Goal: Task Accomplishment & Management: Use online tool/utility

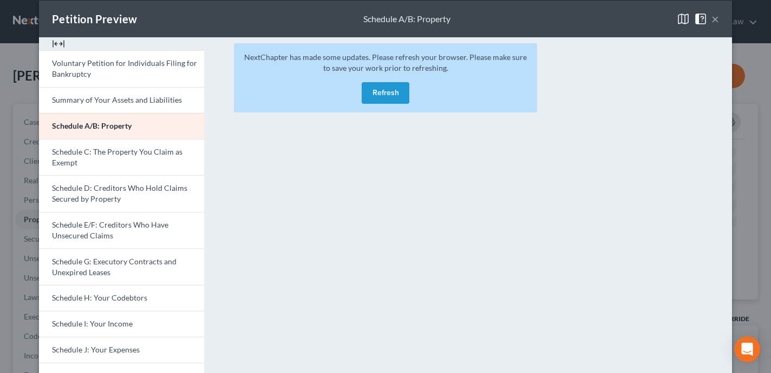
click at [375, 94] on button "Refresh" at bounding box center [386, 93] width 48 height 22
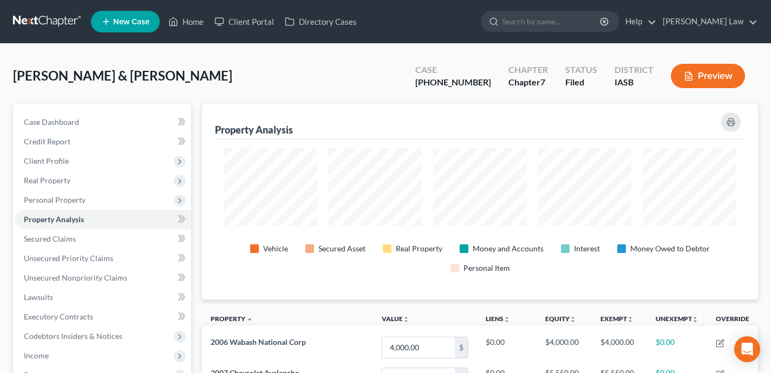
scroll to position [196, 556]
click at [193, 22] on link "Home" at bounding box center [186, 21] width 46 height 19
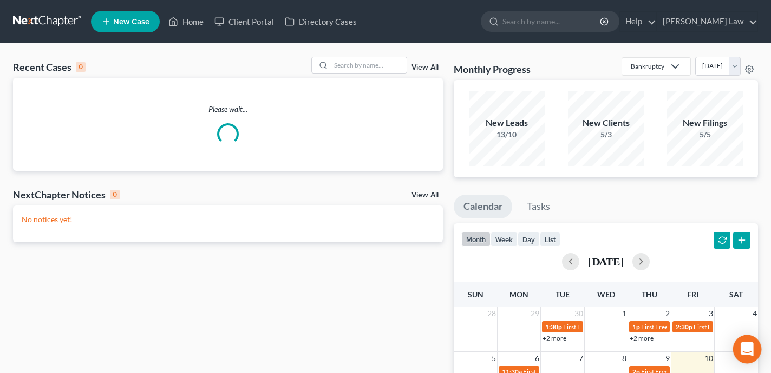
click at [748, 350] on icon "Open Intercom Messenger" at bounding box center [746, 350] width 12 height 14
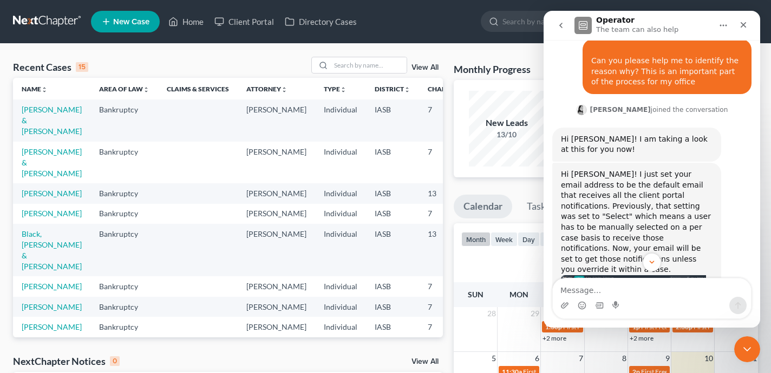
scroll to position [456, 0]
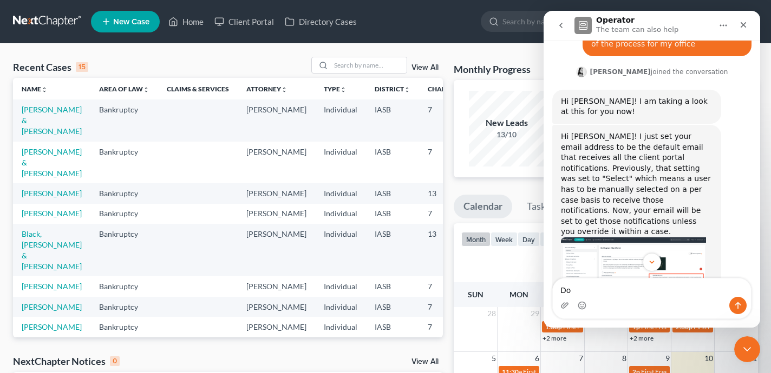
type textarea "D"
click at [660, 293] on textarea "Previously i received all of these notifications without selecting my name for …" at bounding box center [652, 282] width 198 height 29
click at [729, 292] on textarea "Previously i received all of these notifications without selecting my name for …" at bounding box center [652, 277] width 198 height 40
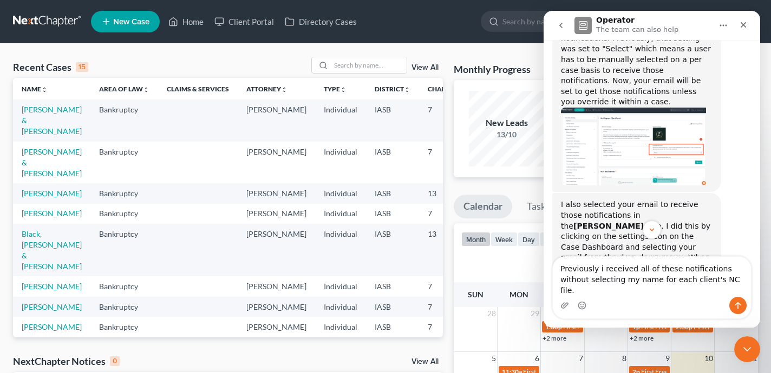
scroll to position [595, 0]
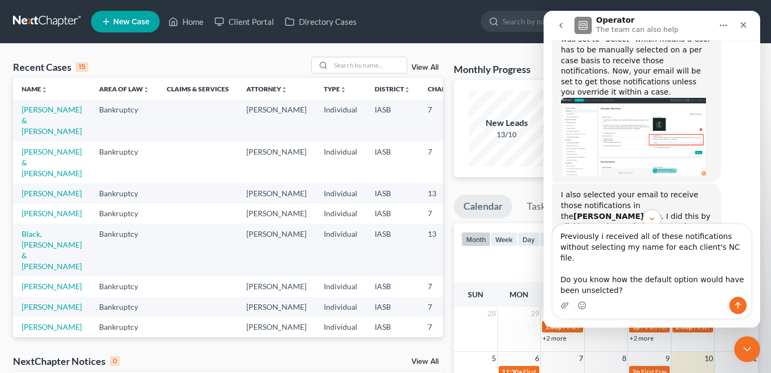
type textarea "Previously i received all of these notifications without selecting my name for …"
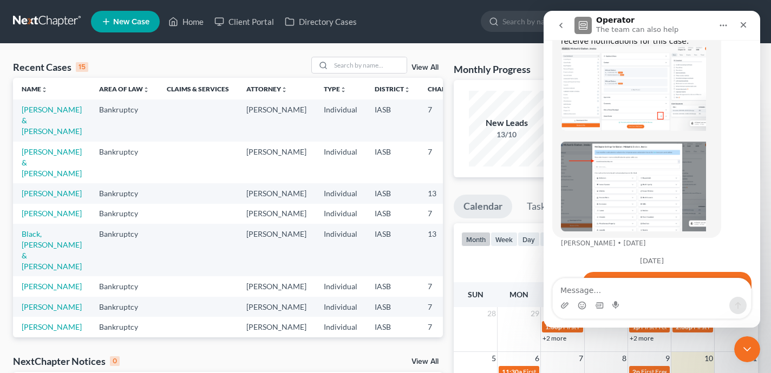
scroll to position [840, 0]
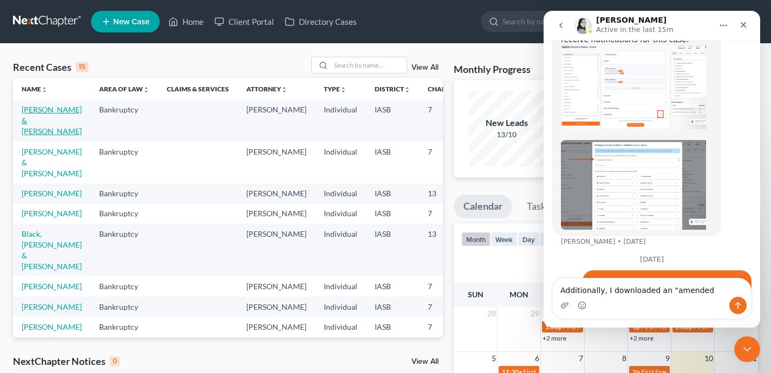
click at [35, 131] on link "[PERSON_NAME] & [PERSON_NAME]" at bounding box center [52, 120] width 60 height 31
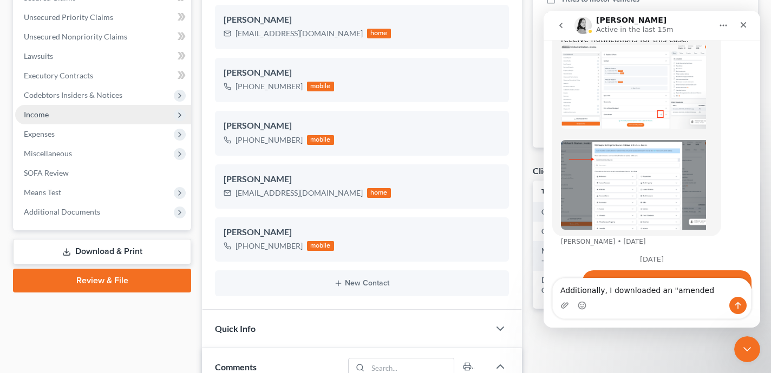
scroll to position [333, 0]
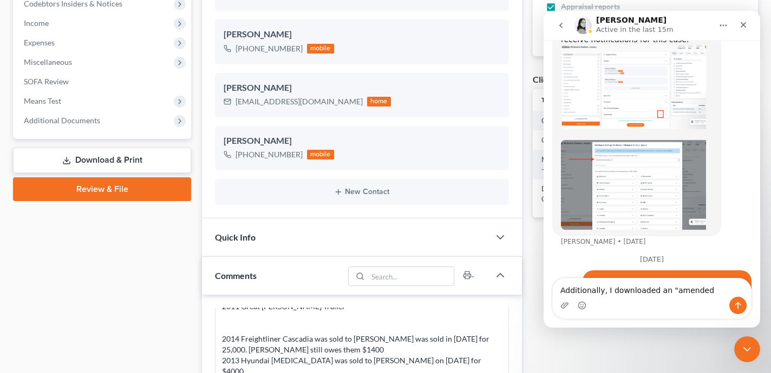
click at [95, 159] on link "Download & Print" at bounding box center [102, 160] width 178 height 25
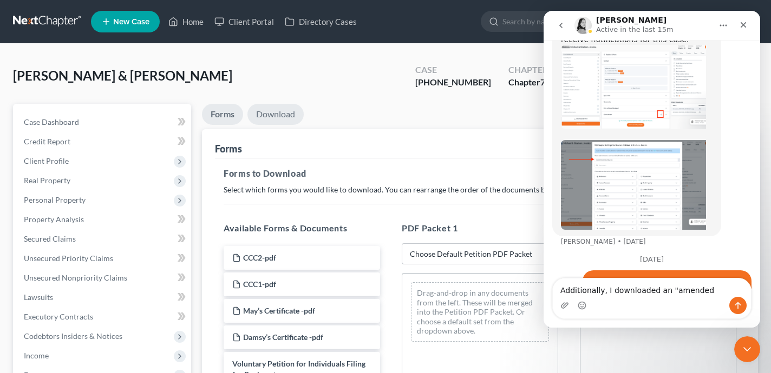
click at [284, 122] on link "Download" at bounding box center [275, 114] width 56 height 21
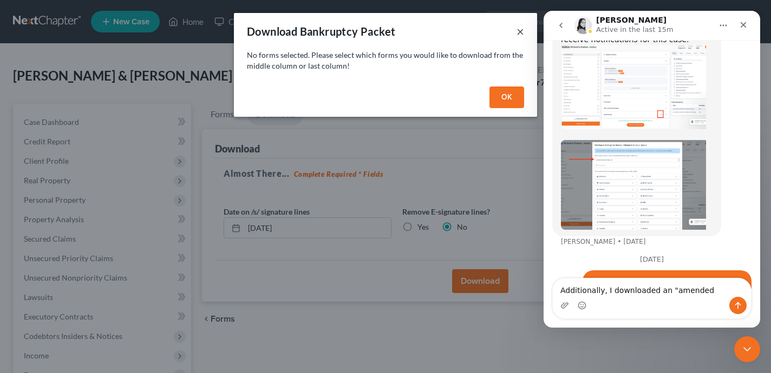
click at [521, 34] on button "×" at bounding box center [520, 31] width 8 height 13
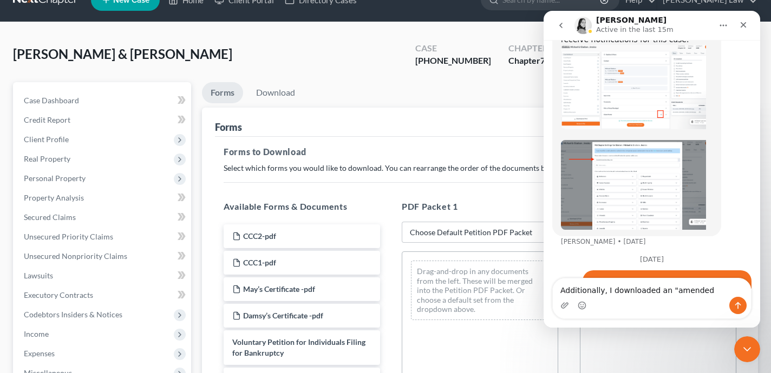
scroll to position [22, 0]
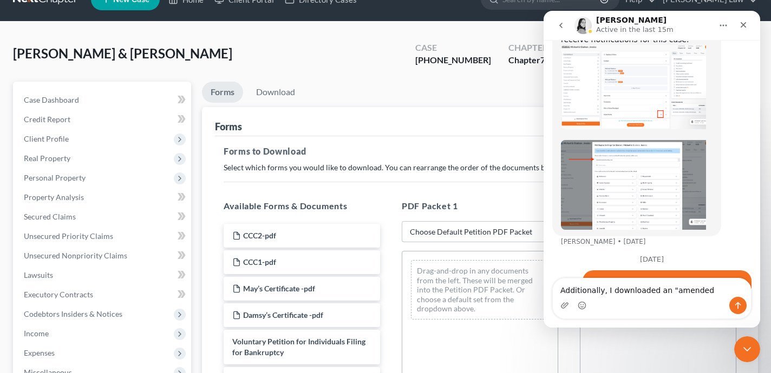
click at [421, 233] on select "Choose Default Petition PDF Packet Complete Bankruptcy Petition (all forms and …" at bounding box center [480, 232] width 156 height 22
click at [708, 291] on textarea "Additionally, I downloaded an "amended" at bounding box center [652, 288] width 198 height 18
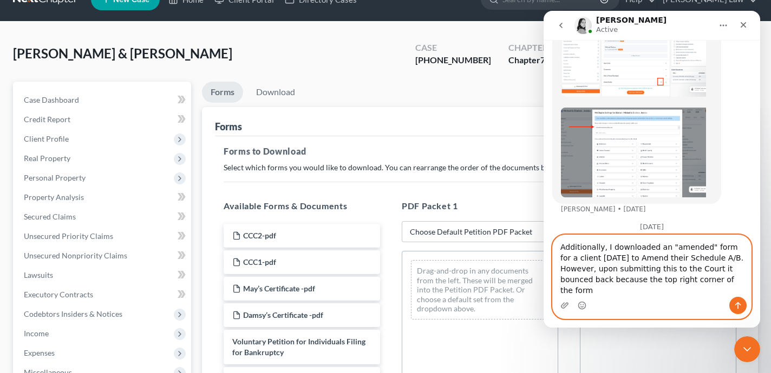
scroll to position [883, 0]
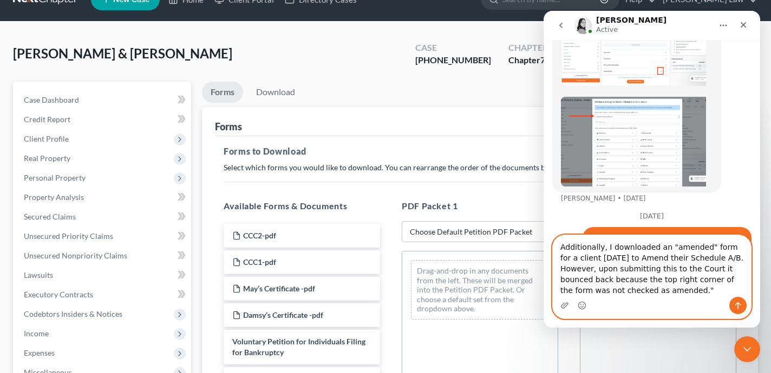
click at [648, 292] on textarea "Additionally, I downloaded an "amended" form for a client [DATE] to Amend their…" at bounding box center [652, 266] width 198 height 62
click at [706, 292] on textarea "Additionally, I downloaded an "amended" form for a client [DATE] to Amend their…" at bounding box center [652, 266] width 198 height 62
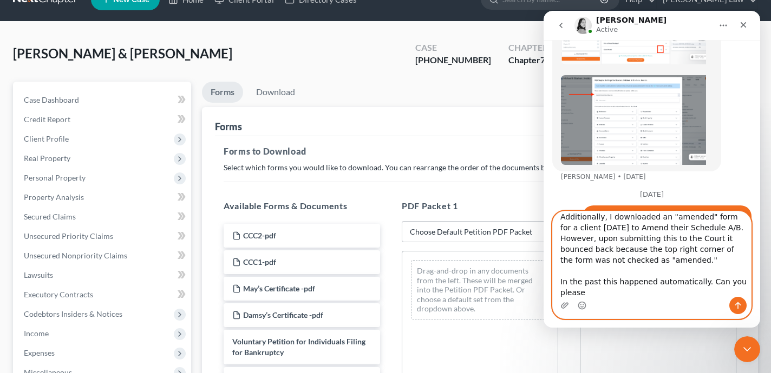
scroll to position [907, 0]
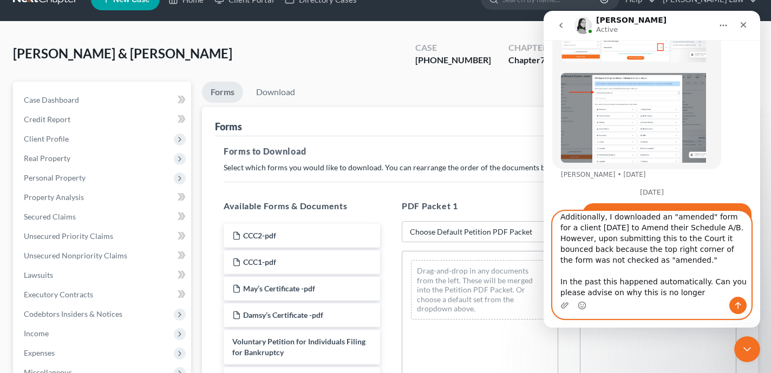
type textarea "Additionally, I downloaded an "amended" form for a client [DATE] to Amend their…"
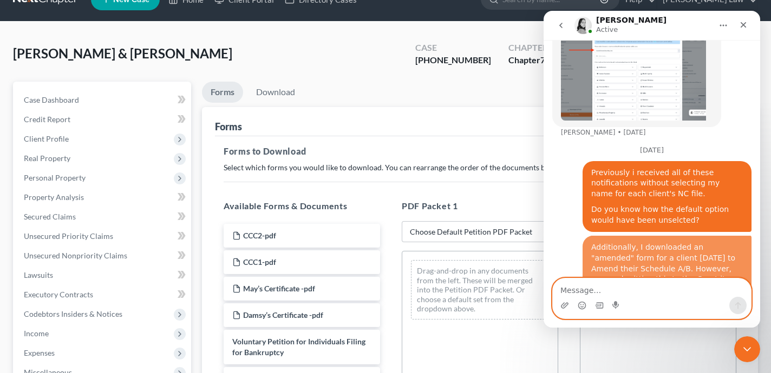
scroll to position [955, 0]
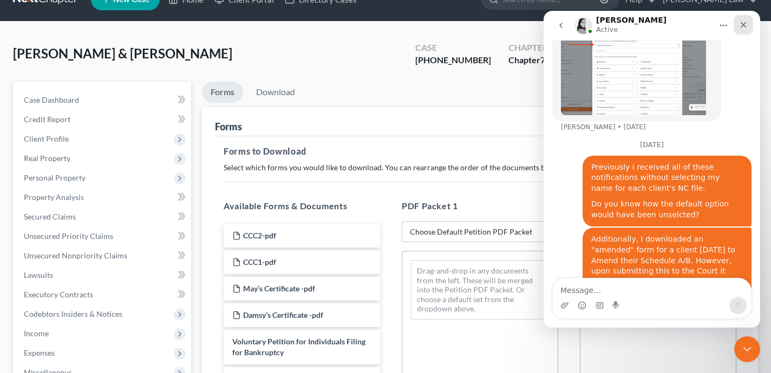
click at [744, 26] on icon "Close" at bounding box center [743, 25] width 6 height 6
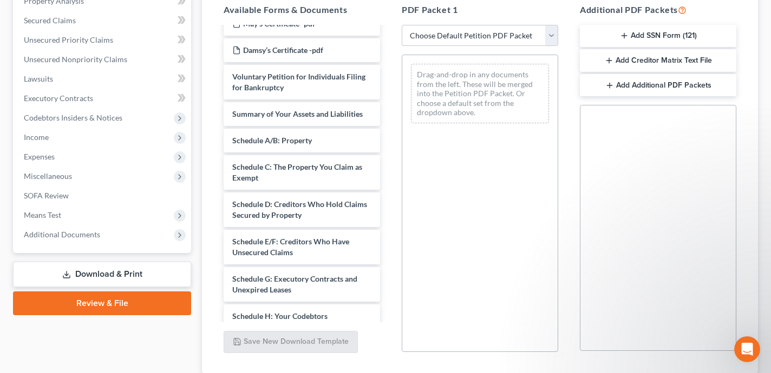
scroll to position [176, 0]
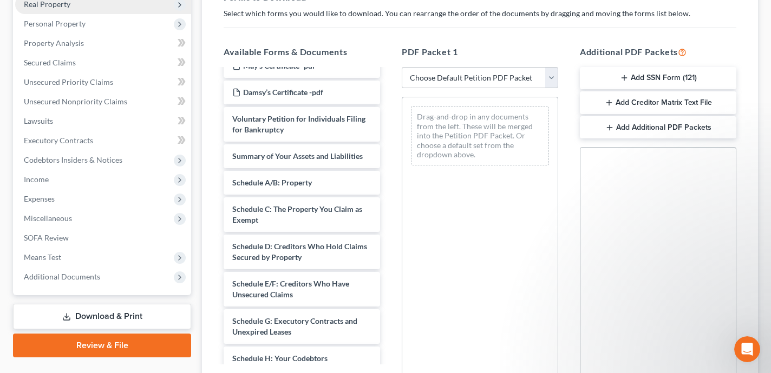
click at [123, 8] on span "Real Property" at bounding box center [103, 4] width 176 height 19
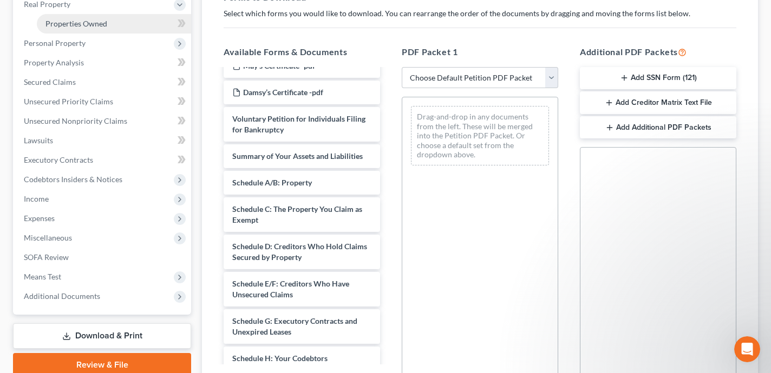
click at [143, 27] on link "Properties Owned" at bounding box center [114, 23] width 154 height 19
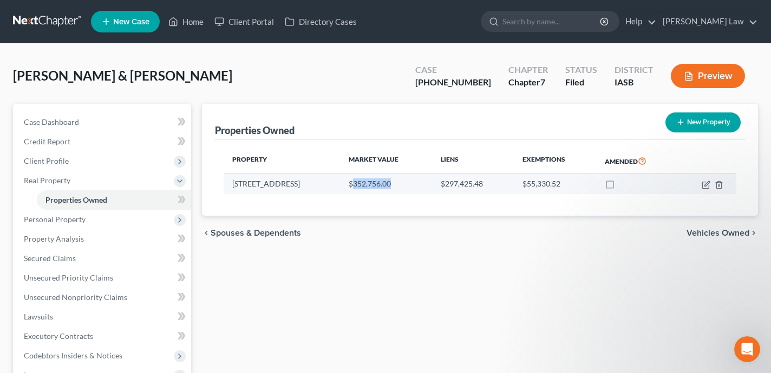
drag, startPoint x: 406, startPoint y: 185, endPoint x: 366, endPoint y: 185, distance: 40.1
click at [366, 185] on td "$352,756.00" at bounding box center [386, 184] width 92 height 21
copy td "352,756.00"
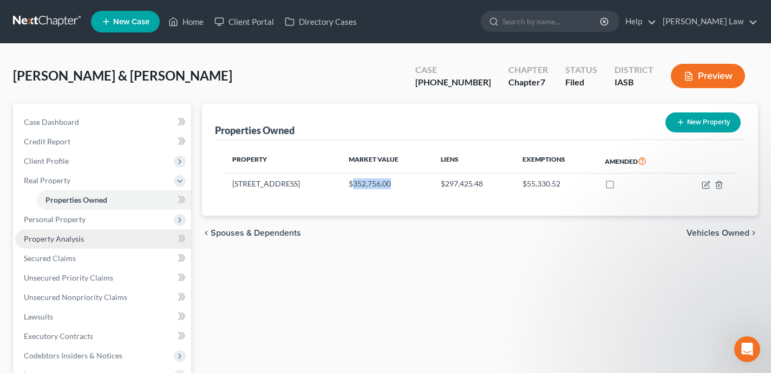
click at [110, 239] on link "Property Analysis" at bounding box center [103, 239] width 176 height 19
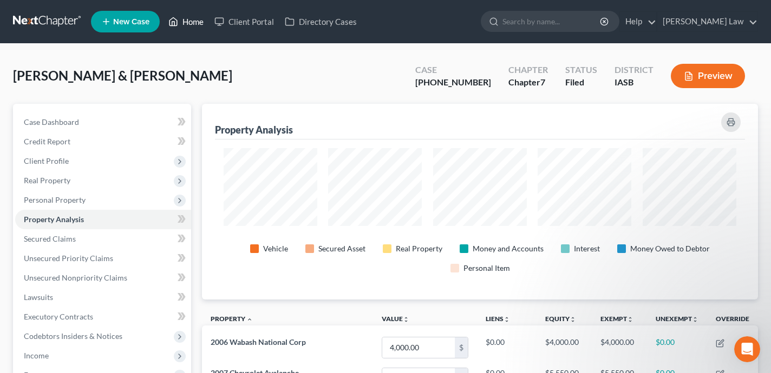
click at [192, 16] on link "Home" at bounding box center [186, 21] width 46 height 19
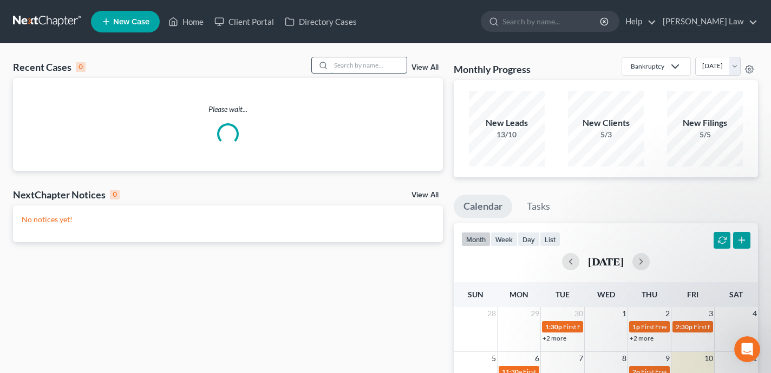
click at [361, 58] on input "search" at bounding box center [369, 65] width 76 height 16
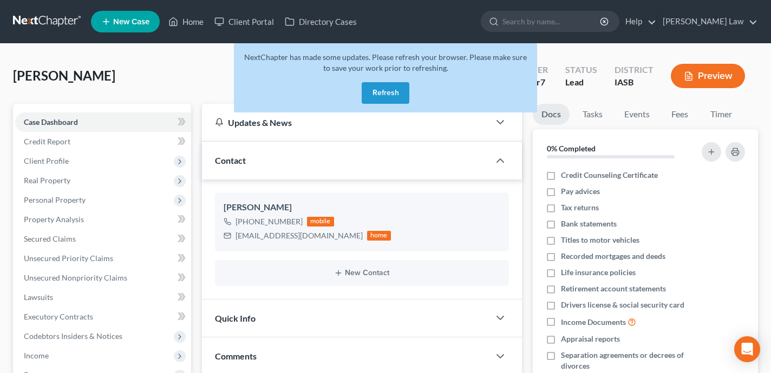
select select "0"
click at [372, 94] on button "Refresh" at bounding box center [386, 93] width 48 height 22
